Goal: Task Accomplishment & Management: Use online tool/utility

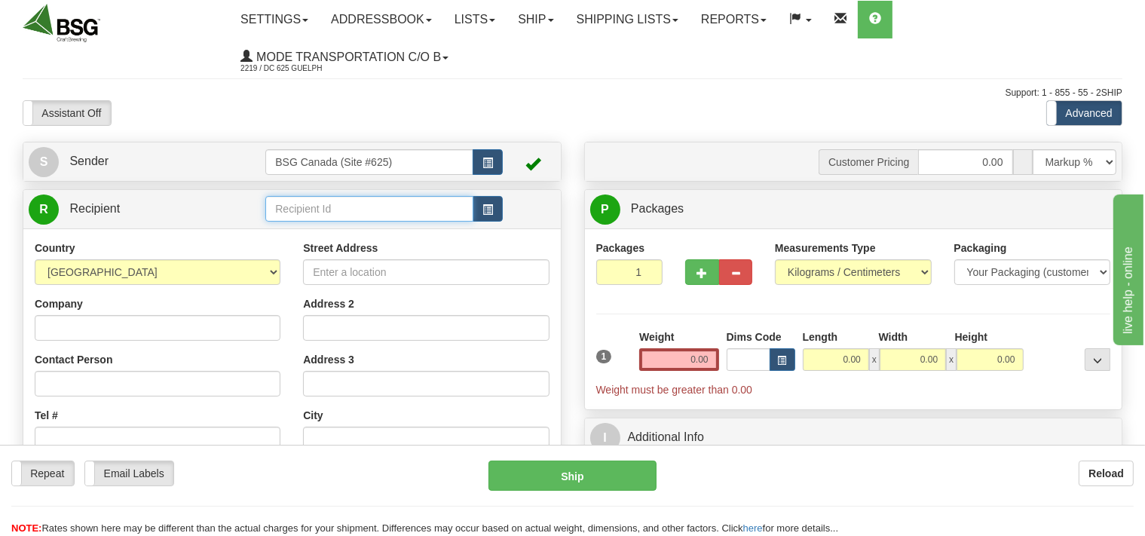
click at [300, 213] on input "text" at bounding box center [368, 209] width 207 height 26
click at [312, 232] on div "FINE BALANCE BREWING" at bounding box center [366, 233] width 193 height 17
type input "FINE BALANCE BREWING"
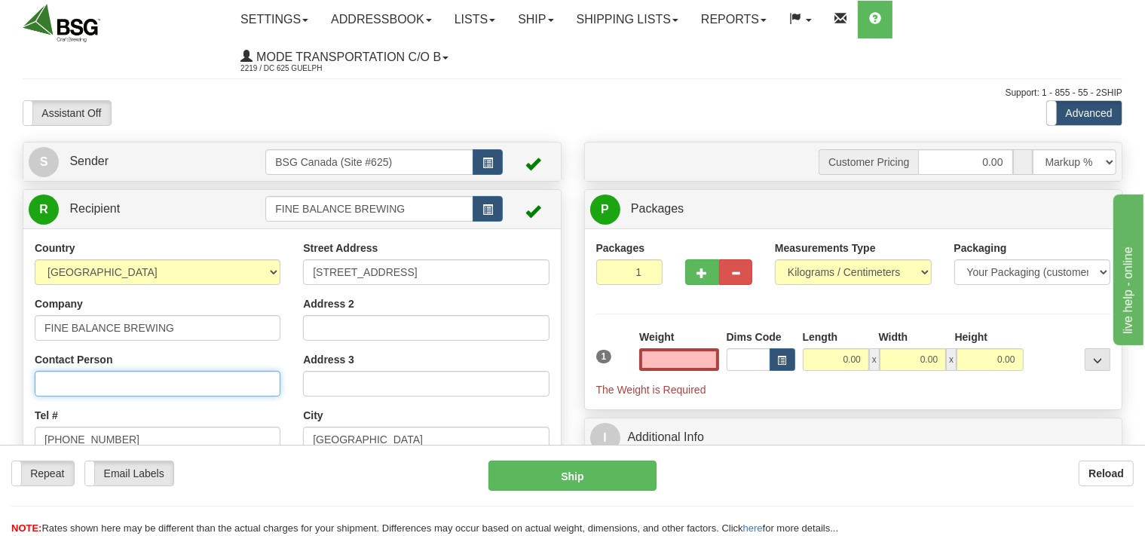
type input "0.00"
click at [172, 385] on input "Contact Person" at bounding box center [158, 384] width 246 height 26
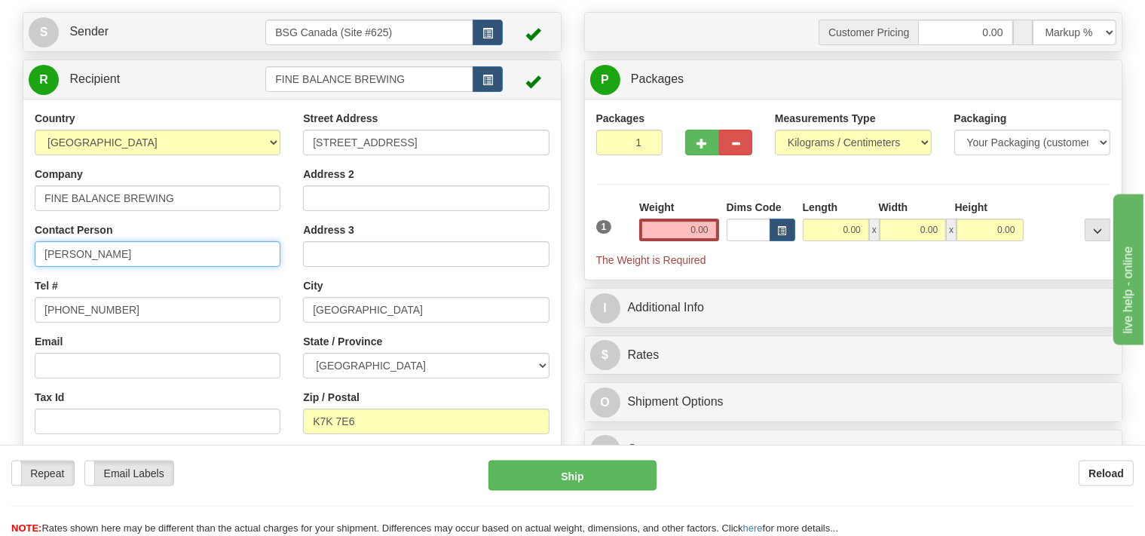
scroll to position [159, 0]
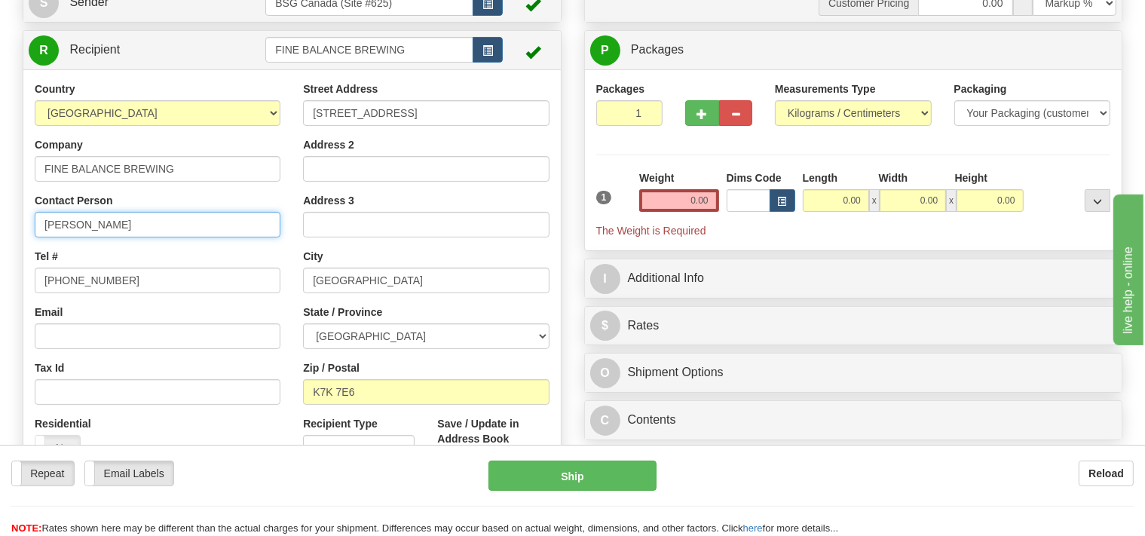
type input "[PERSON_NAME]"
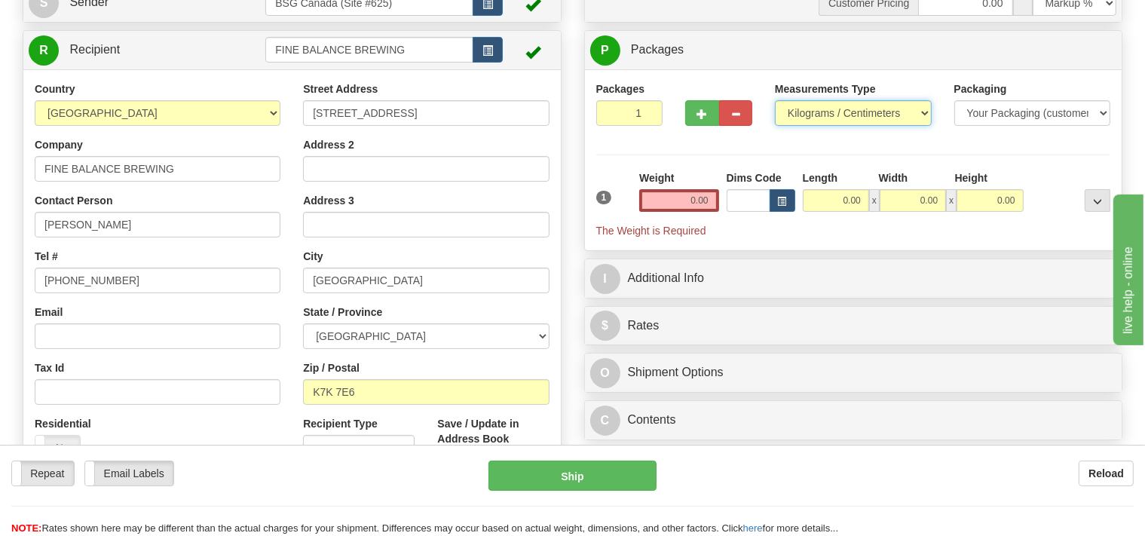
click at [775, 100] on select "Pounds / Inches Kilograms / Centimeters" at bounding box center [853, 113] width 157 height 26
select select "0"
click option "Pounds / Inches" at bounding box center [0, 0] width 0 height 0
click at [657, 198] on input "0.00" at bounding box center [678, 200] width 79 height 23
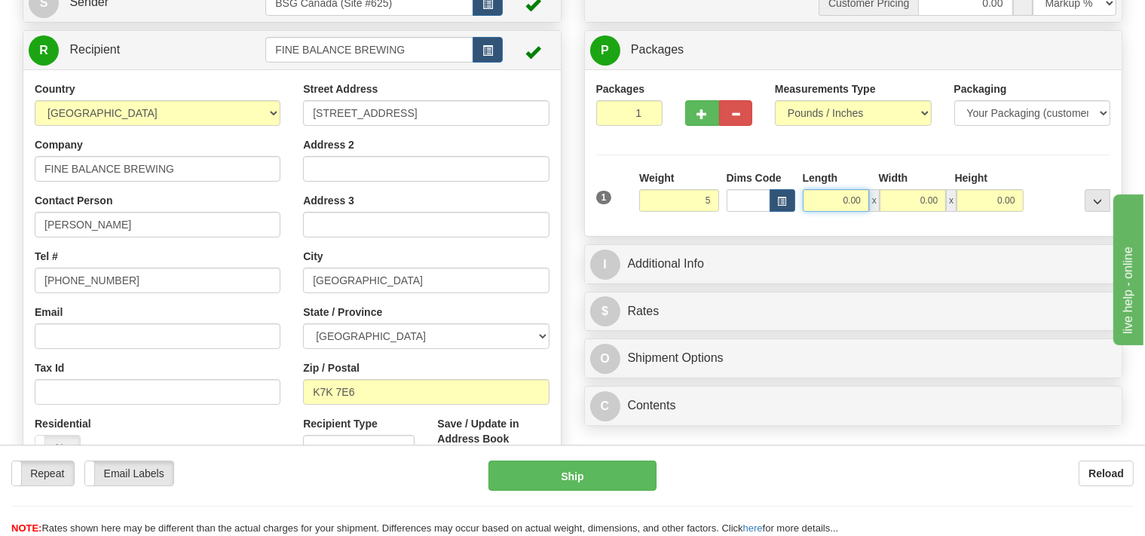
type input "5.00"
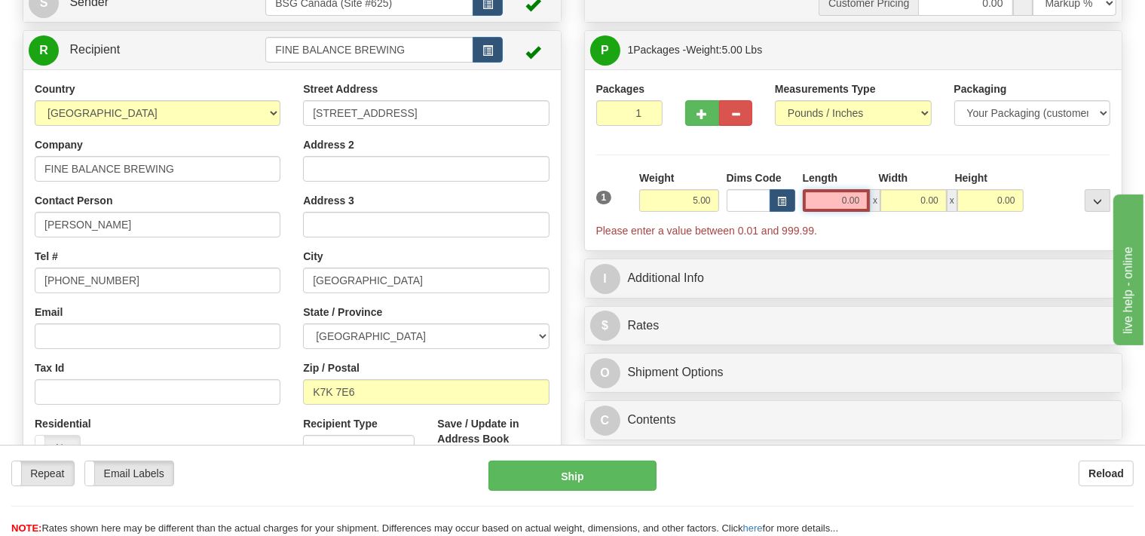
click at [816, 204] on input "0.00" at bounding box center [837, 200] width 68 height 23
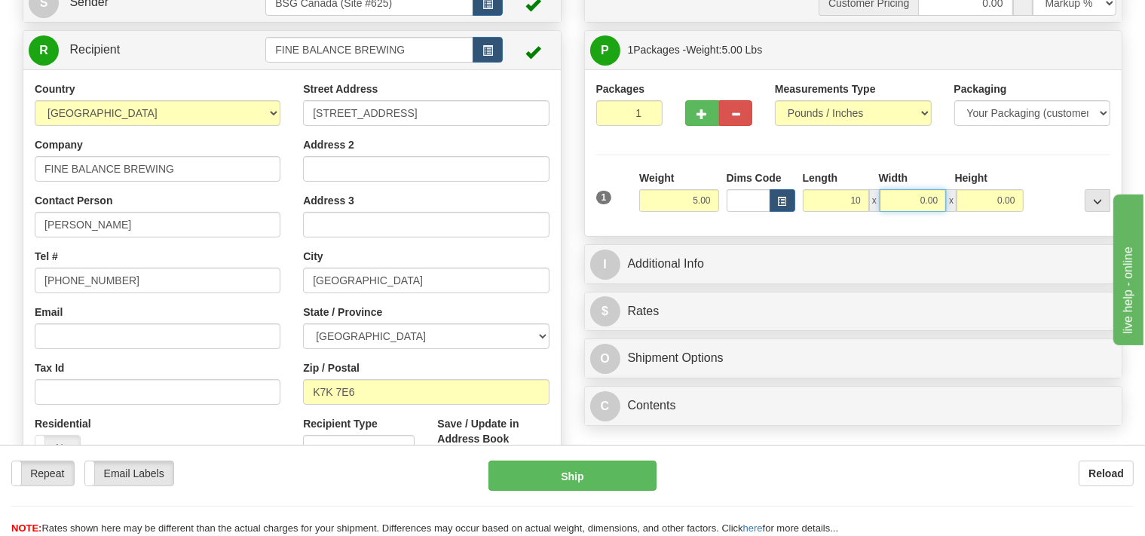
type input "10.00"
click at [897, 191] on input "0.00" at bounding box center [912, 200] width 66 height 23
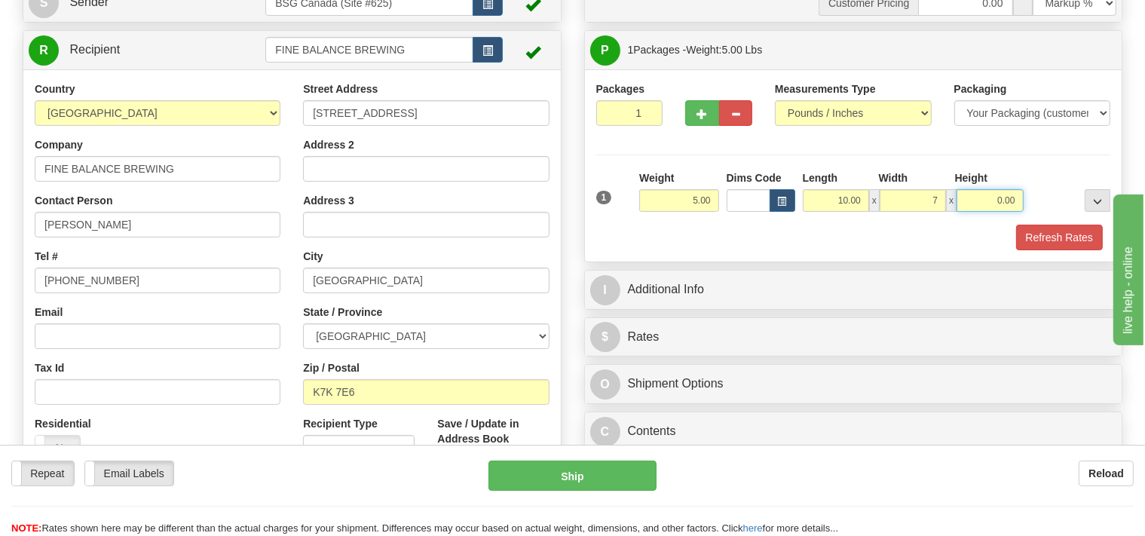
type input "7.00"
click at [992, 203] on input "0.00" at bounding box center [989, 200] width 66 height 23
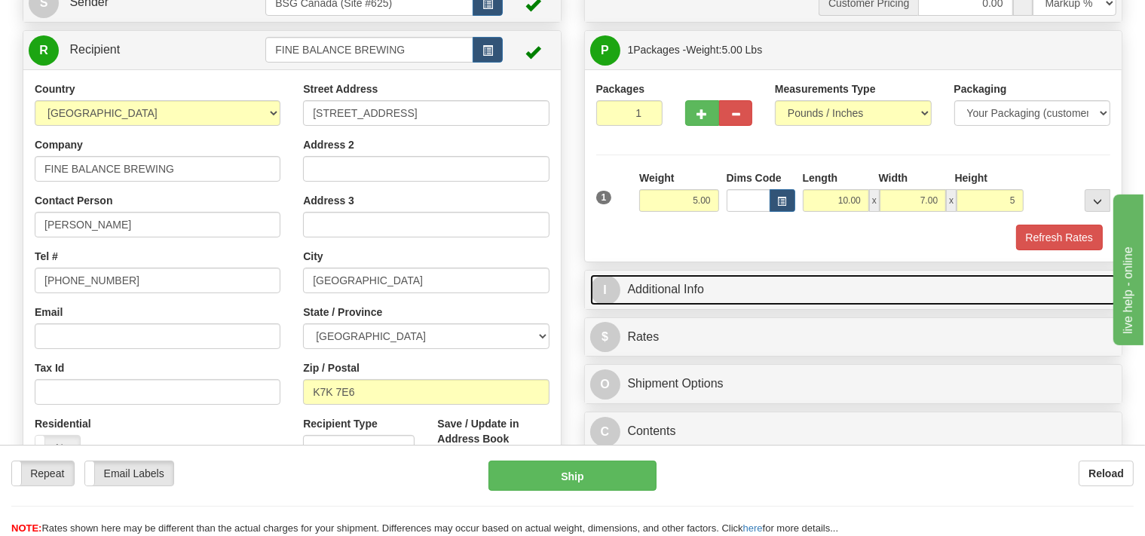
type input "5.00"
click at [722, 299] on link "I Additional Info" at bounding box center [853, 289] width 527 height 31
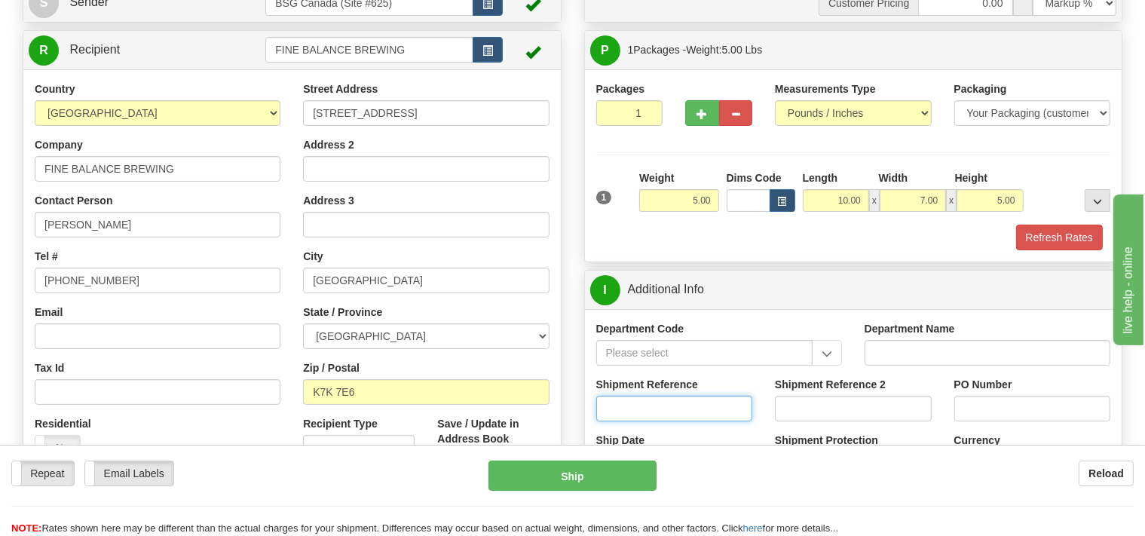
click at [671, 408] on input "Shipment Reference" at bounding box center [674, 409] width 157 height 26
type input "SO170-147619"
click at [1067, 240] on button "Refresh Rates" at bounding box center [1059, 238] width 87 height 26
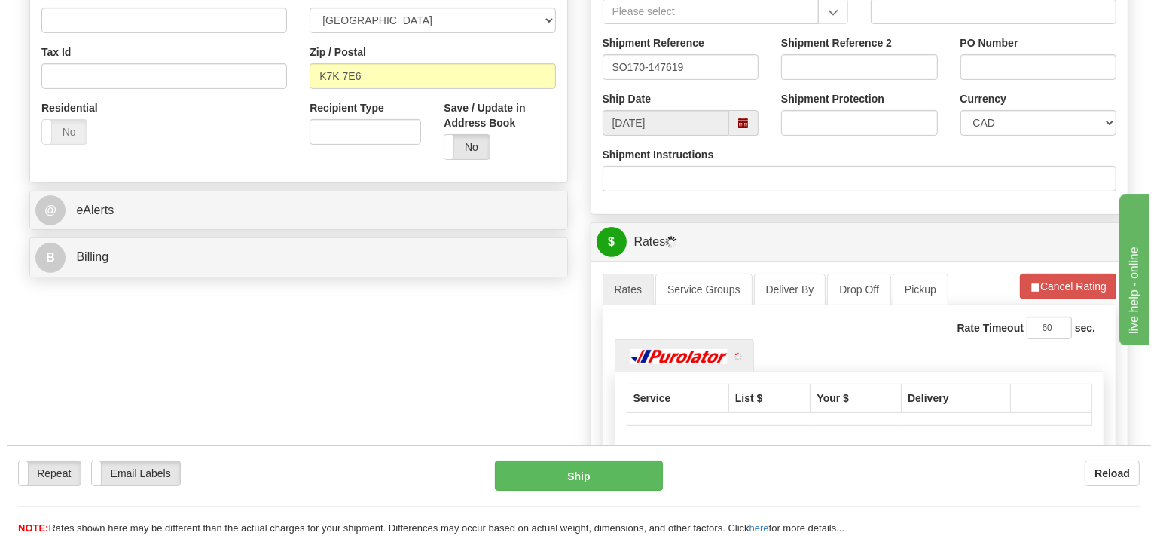
scroll to position [477, 0]
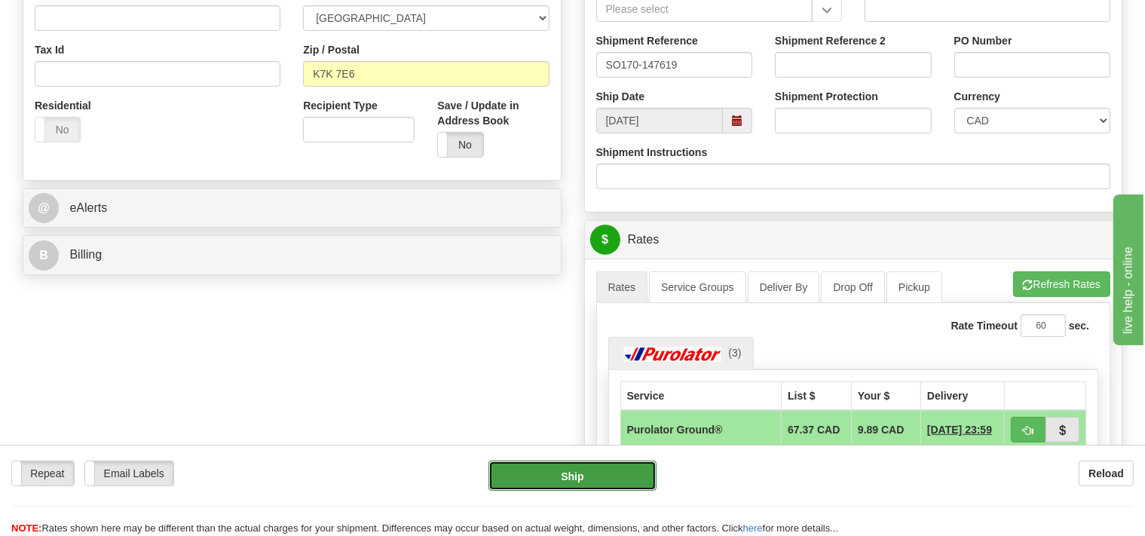
click at [649, 484] on button "Ship" at bounding box center [572, 475] width 168 height 30
type input "260"
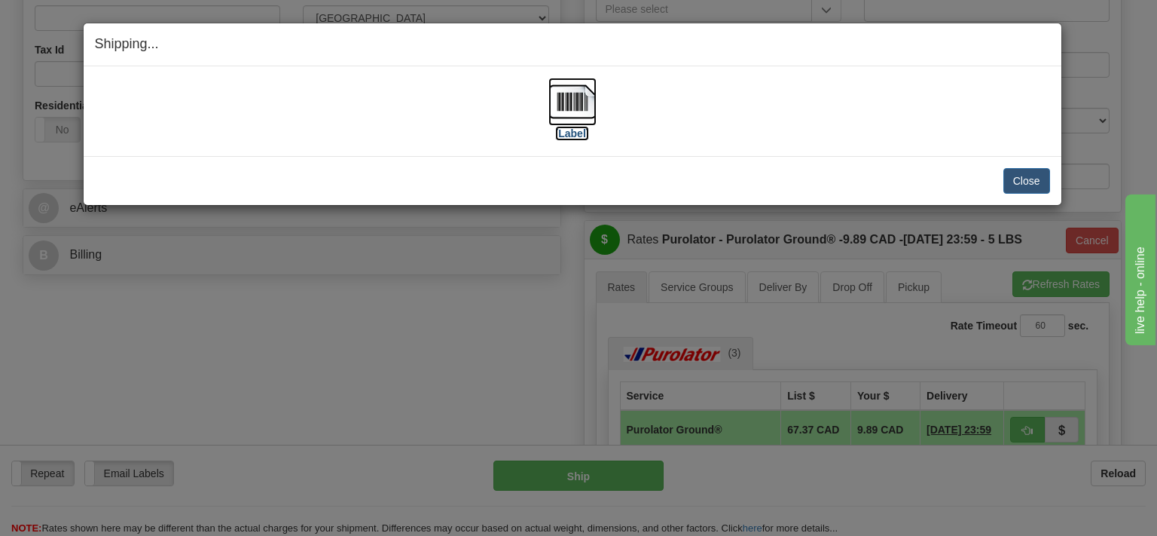
click at [579, 107] on img at bounding box center [573, 102] width 48 height 48
